Goal: Submit feedback/report problem

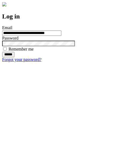
click at [14, 57] on input "******" at bounding box center [8, 54] width 12 height 5
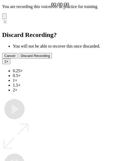
type input "**********"
